Goal: Check status: Check status

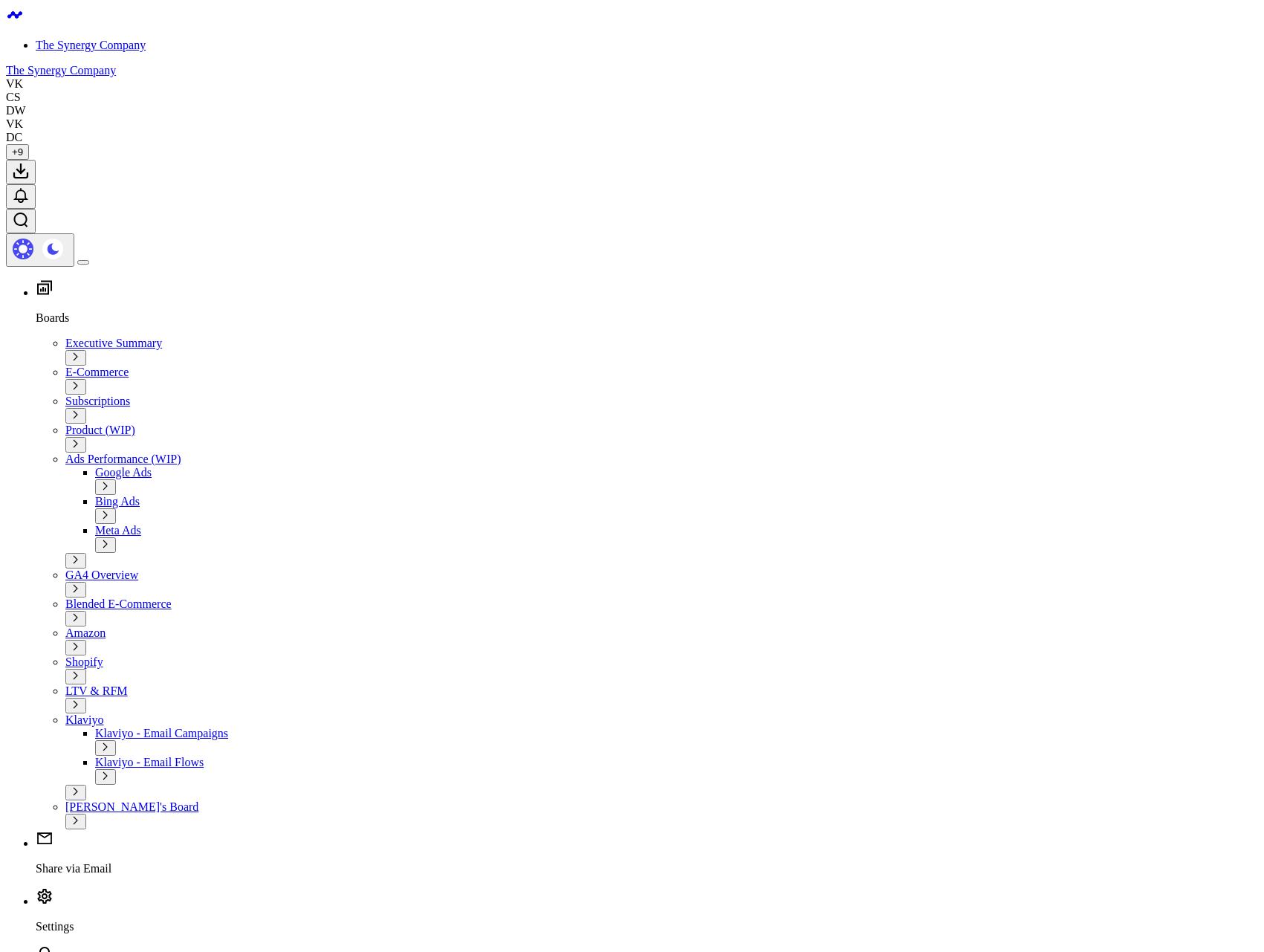
select select "7"
select select "2025"
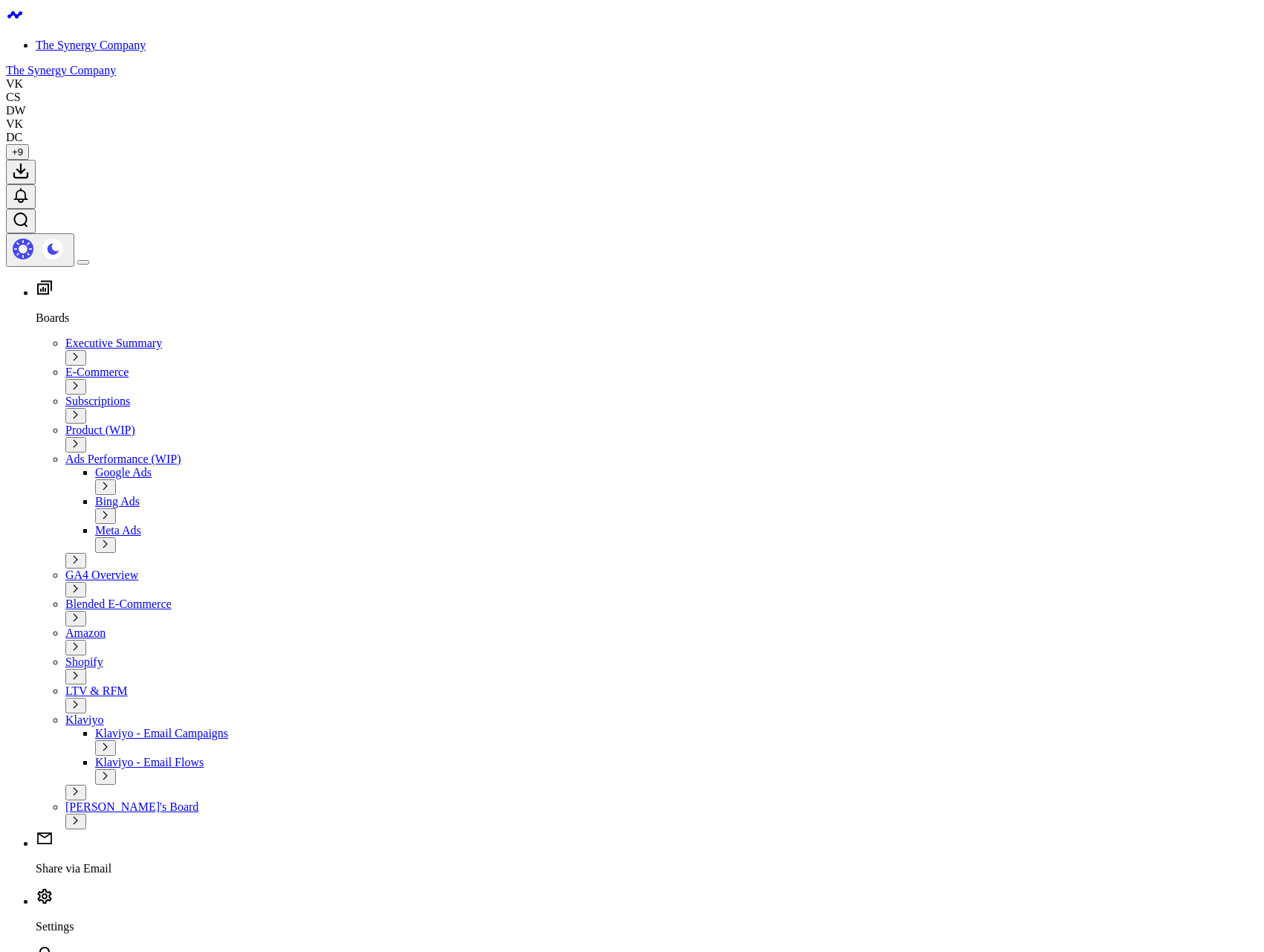
type input "[DATE]"
select select "7"
select select "2025"
type input "[DATE]"
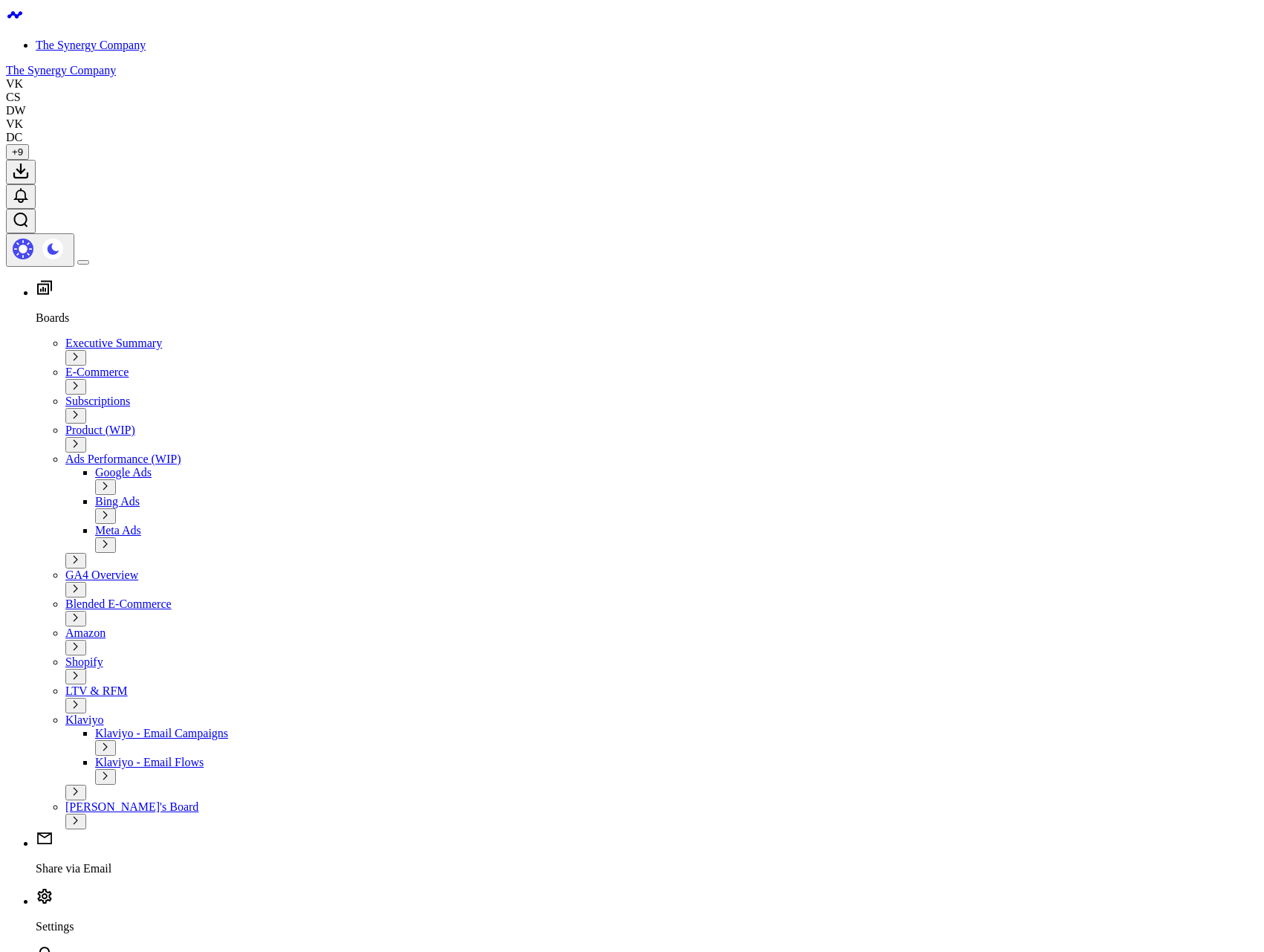
select select "7"
select select "2025"
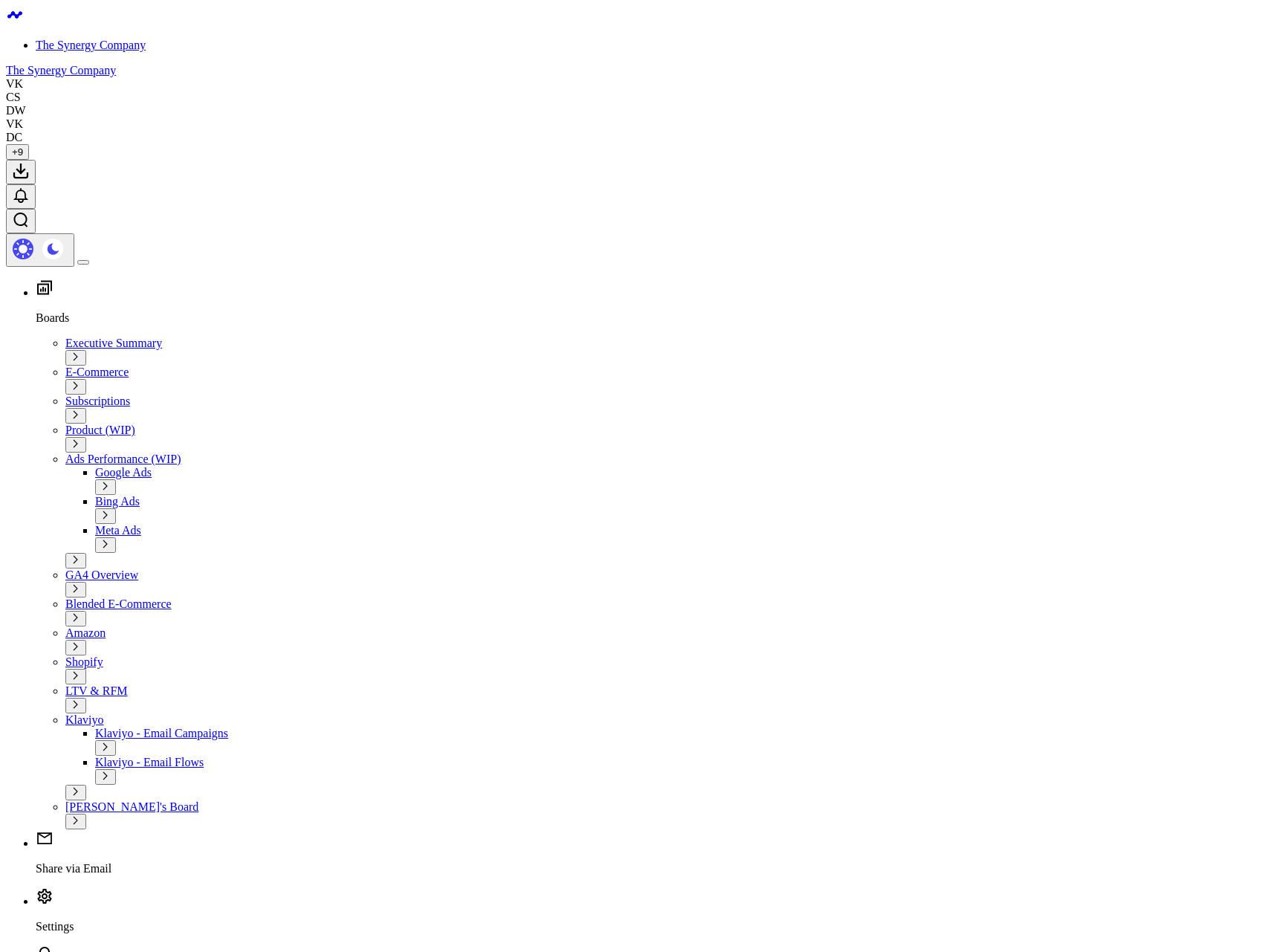
drag, startPoint x: 1165, startPoint y: 156, endPoint x: 1155, endPoint y: 169, distance: 16.4
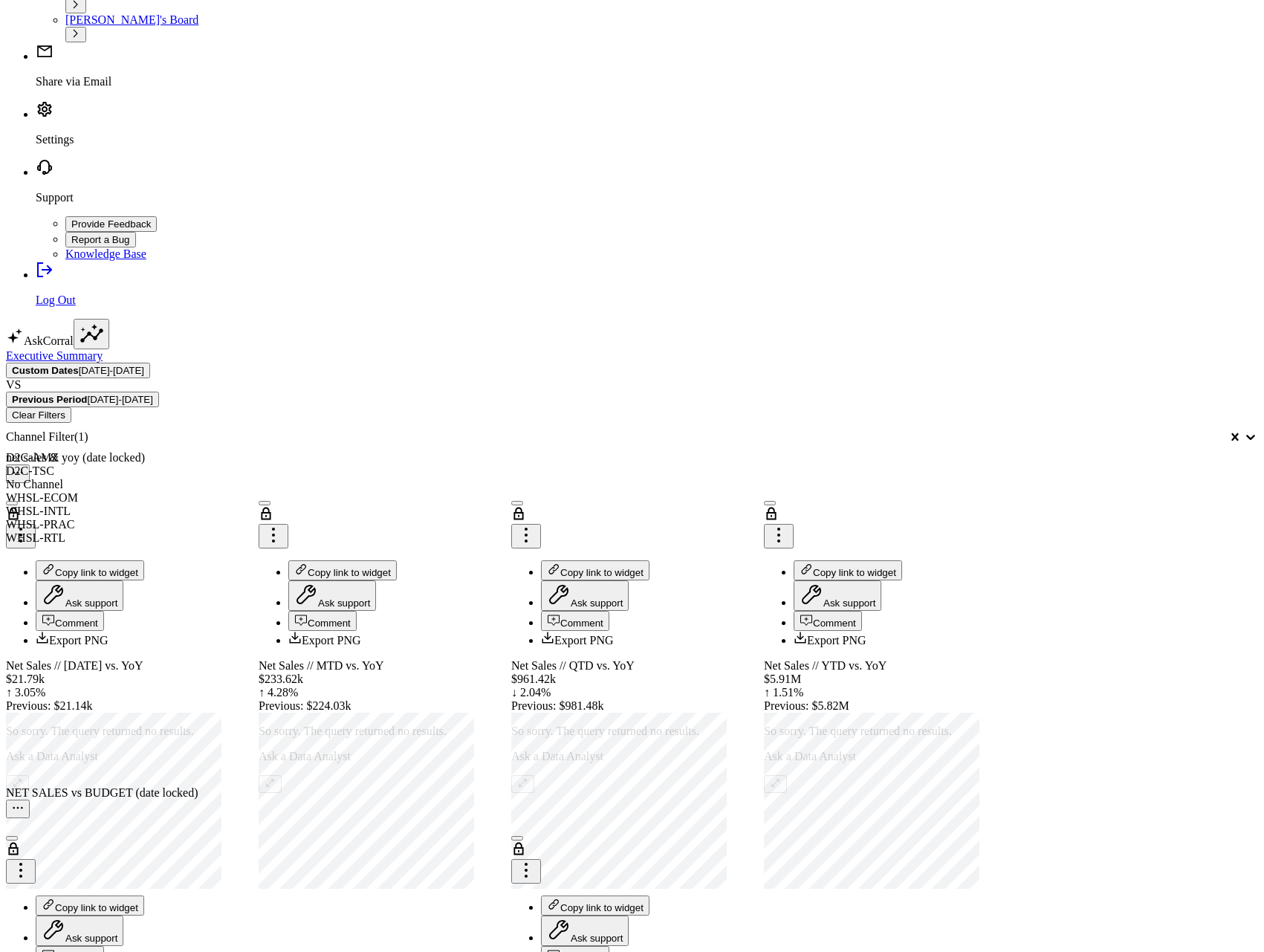
scroll to position [818, 0]
